Goal: Find specific page/section: Find specific page/section

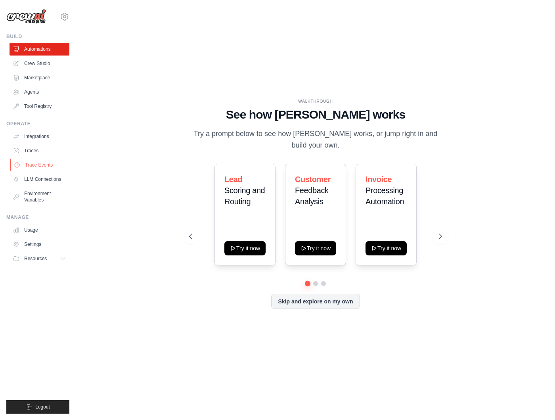
click at [42, 166] on link "Trace Events" at bounding box center [40, 165] width 60 height 13
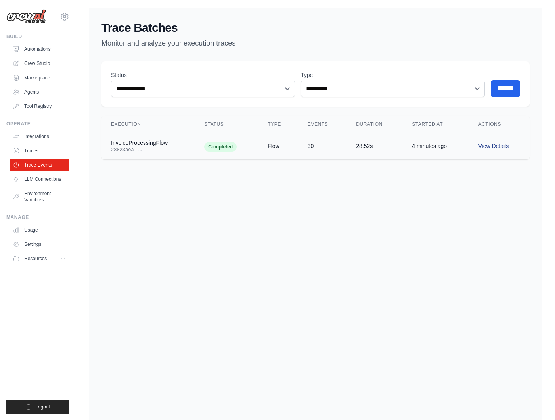
click at [483, 144] on link "View Details" at bounding box center [493, 146] width 31 height 6
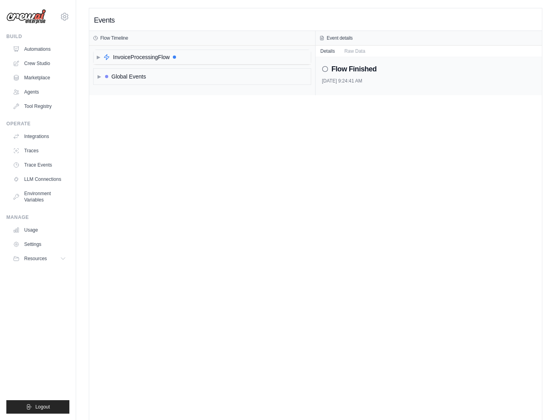
click at [120, 57] on span "InvoiceProcessingFlow" at bounding box center [141, 57] width 57 height 8
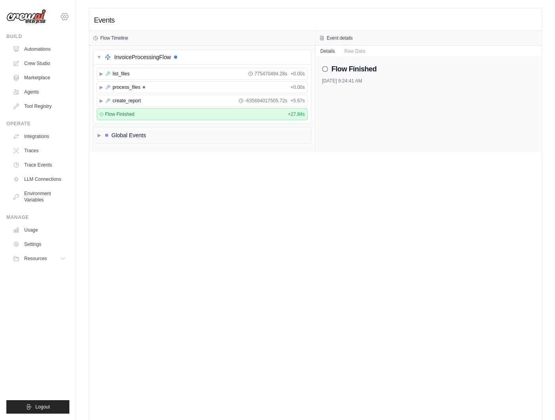
click at [60, 13] on div "lorenze+livedemoprod@crewai.com Settings" at bounding box center [37, 12] width 63 height 25
click at [64, 15] on icon at bounding box center [64, 16] width 2 height 2
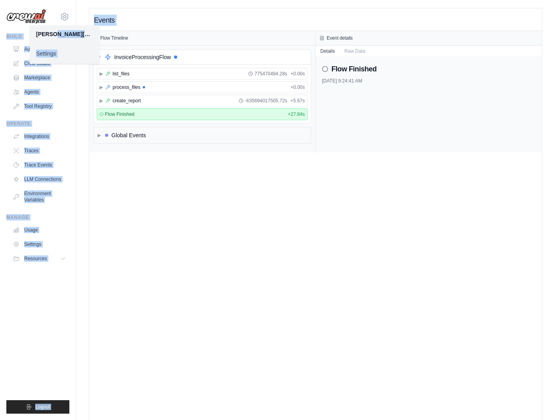
drag, startPoint x: 53, startPoint y: 33, endPoint x: 109, endPoint y: 33, distance: 56.7
click at [109, 33] on div "lorenze+livedemoprod@crewai.com Settings Build Automations Crew Studio" at bounding box center [277, 218] width 555 height 437
click at [68, 16] on icon at bounding box center [64, 16] width 7 height 7
